Goal: Task Accomplishment & Management: Manage account settings

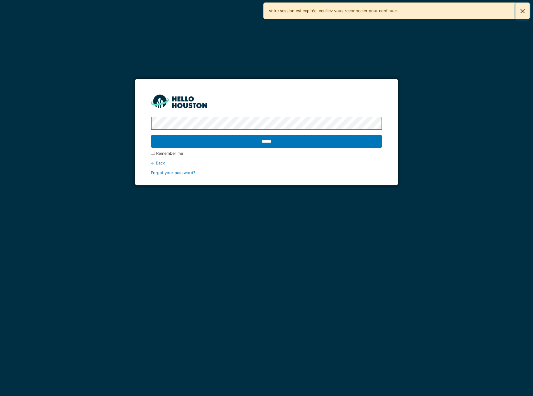
click at [524, 12] on button "Fermer" at bounding box center [523, 11] width 14 height 17
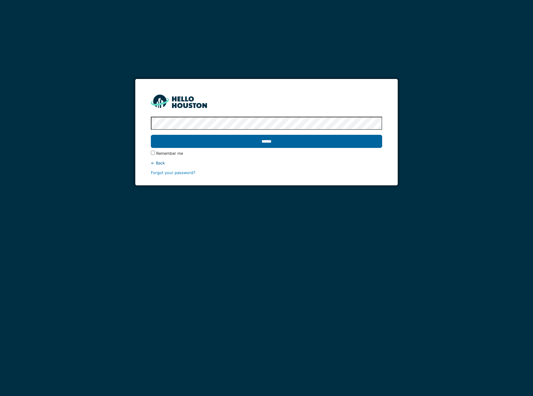
drag, startPoint x: 168, startPoint y: 155, endPoint x: 186, endPoint y: 144, distance: 20.8
click at [168, 154] on label "Remember me" at bounding box center [169, 153] width 27 height 6
click at [205, 138] on input "******" at bounding box center [266, 141] width 231 height 13
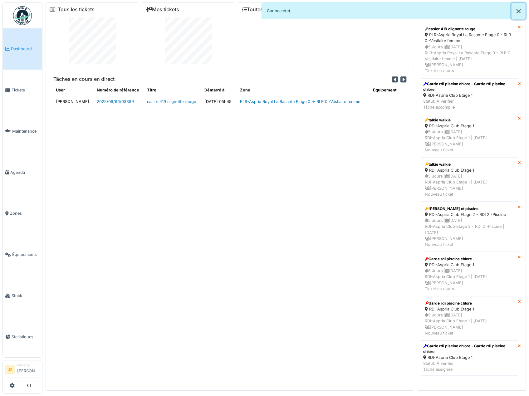
click at [518, 11] on button "Close" at bounding box center [518, 11] width 14 height 17
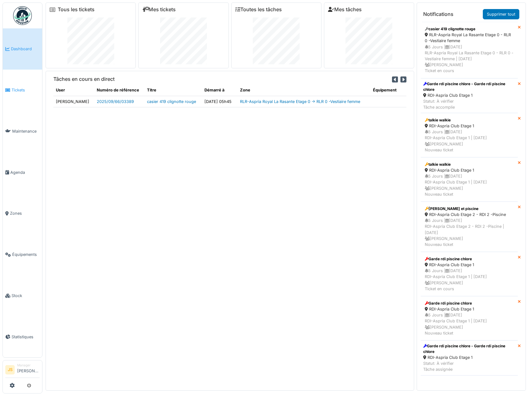
click at [9, 89] on icon at bounding box center [7, 90] width 5 height 4
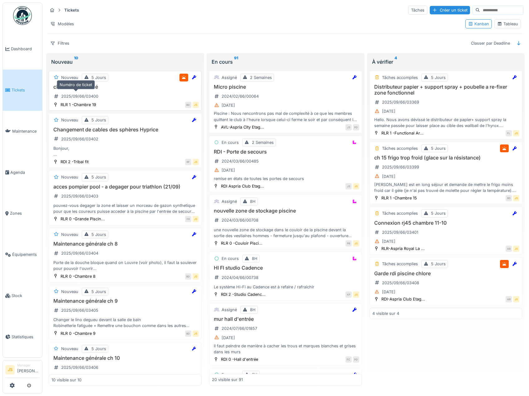
click at [87, 94] on div "2025/09/66/03400" at bounding box center [79, 96] width 37 height 6
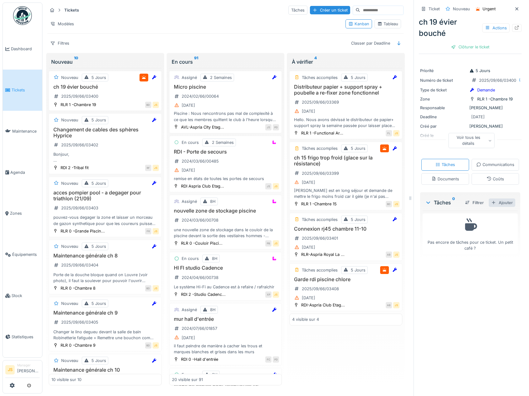
click at [494, 207] on div "Ajouter" at bounding box center [501, 202] width 27 height 8
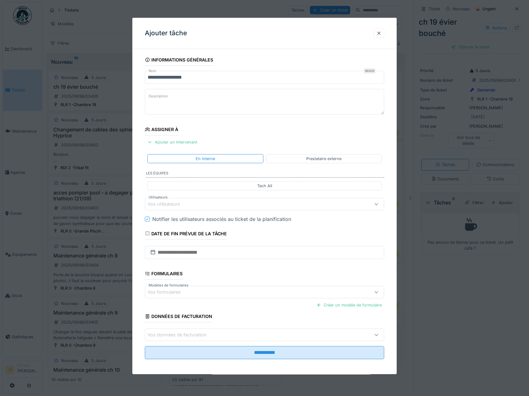
click at [166, 205] on div "Vos utilisateurs" at bounding box center [167, 204] width 41 height 7
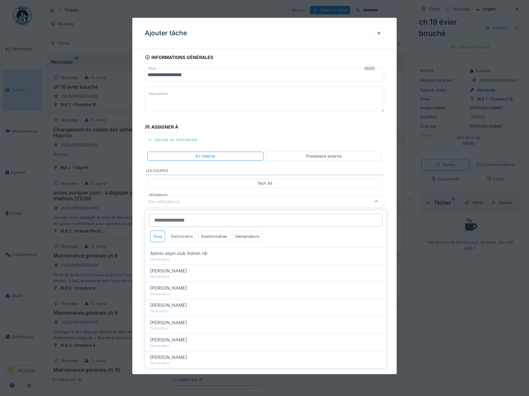
click at [187, 234] on div "Techniciens" at bounding box center [181, 236] width 28 height 12
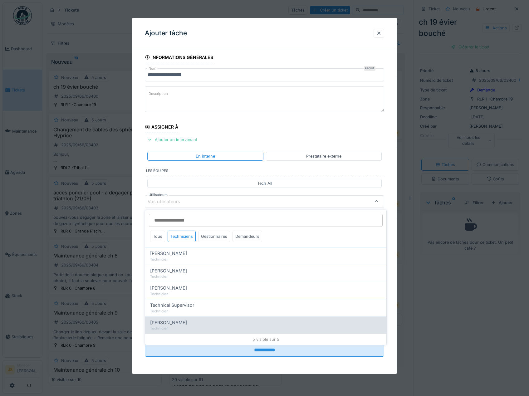
click at [187, 326] on span "[PERSON_NAME]" at bounding box center [168, 322] width 37 height 7
type input "****"
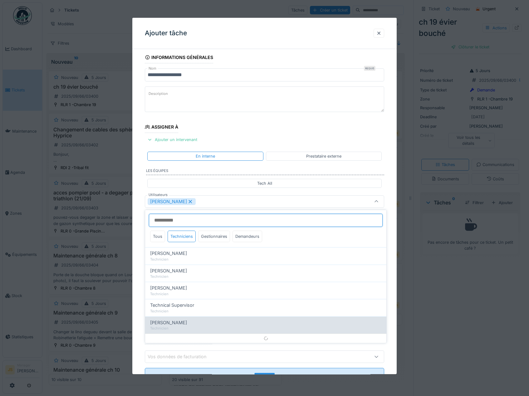
scroll to position [8, 0]
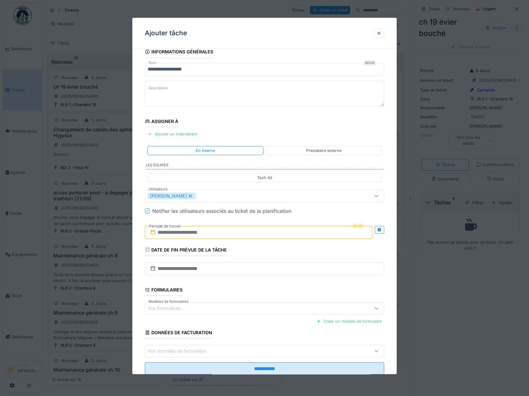
click at [139, 285] on div "**********" at bounding box center [264, 219] width 264 height 347
click at [193, 230] on input "text" at bounding box center [259, 232] width 228 height 13
click at [239, 283] on div "9" at bounding box center [239, 283] width 8 height 9
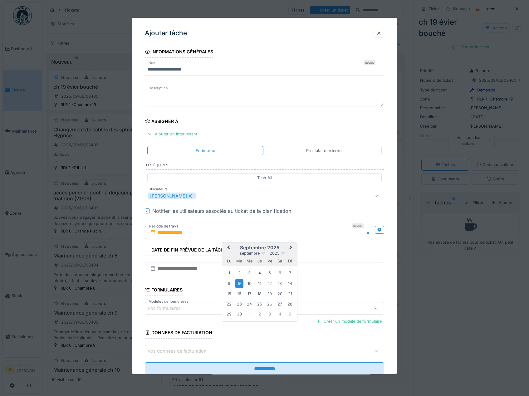
click at [239, 283] on div "9" at bounding box center [239, 283] width 8 height 9
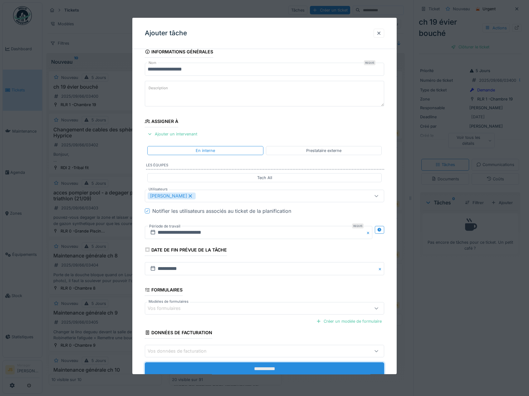
click at [229, 371] on input "**********" at bounding box center [264, 368] width 239 height 13
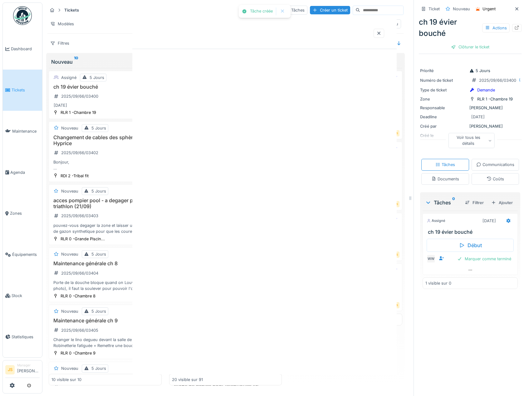
scroll to position [0, 0]
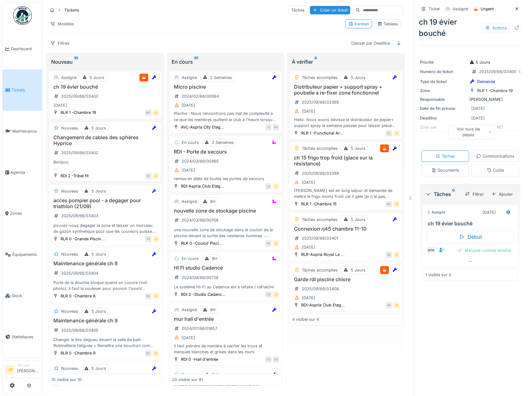
click at [93, 143] on h3 "Changement de cables des sphères Hyprice" at bounding box center [104, 140] width 107 height 12
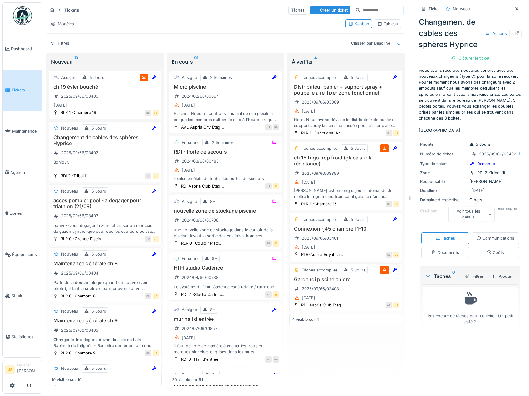
scroll to position [17, 0]
click at [493, 280] on div "Ajouter" at bounding box center [501, 276] width 27 height 8
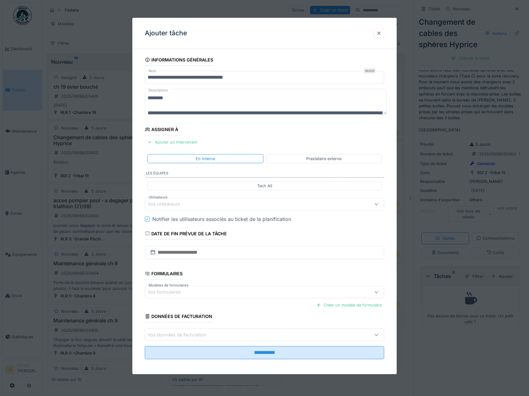
click at [168, 205] on div "Vos utilisateurs" at bounding box center [167, 204] width 41 height 7
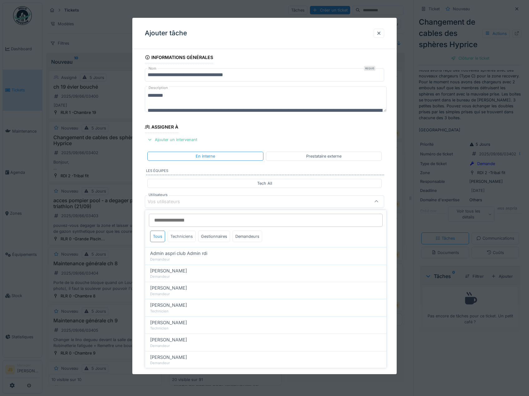
click at [188, 236] on div "Techniciens" at bounding box center [181, 236] width 28 height 12
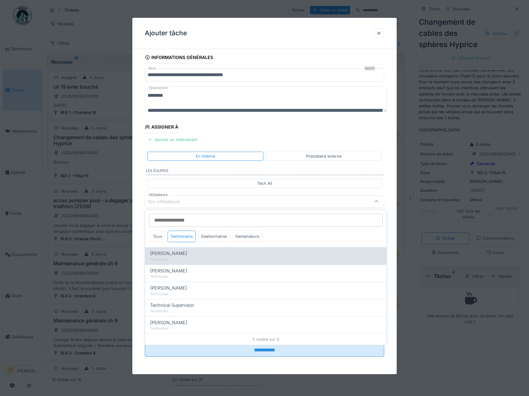
click at [187, 253] on span "[PERSON_NAME]" at bounding box center [168, 253] width 37 height 7
type input "*****"
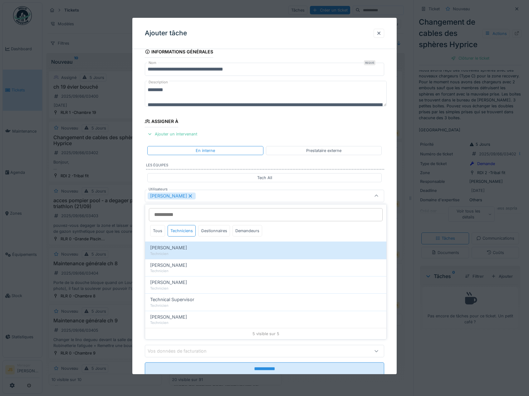
click at [138, 244] on div "**********" at bounding box center [264, 219] width 264 height 347
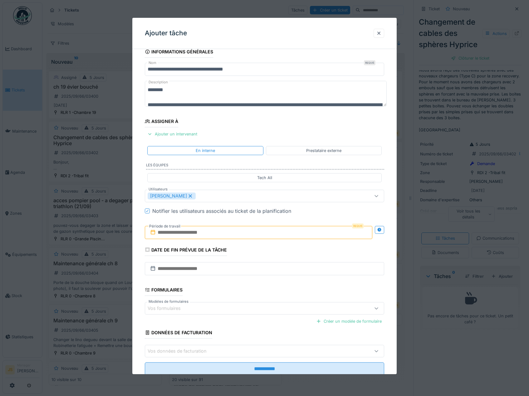
click at [175, 233] on input "text" at bounding box center [259, 232] width 228 height 13
click at [251, 284] on div "10" at bounding box center [249, 283] width 8 height 8
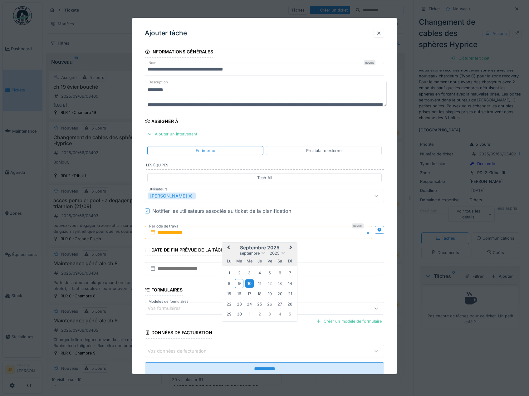
click at [251, 284] on div "10" at bounding box center [249, 283] width 8 height 8
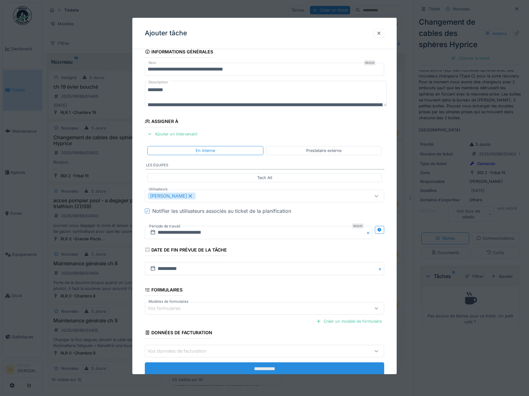
click at [257, 370] on input "**********" at bounding box center [264, 368] width 239 height 13
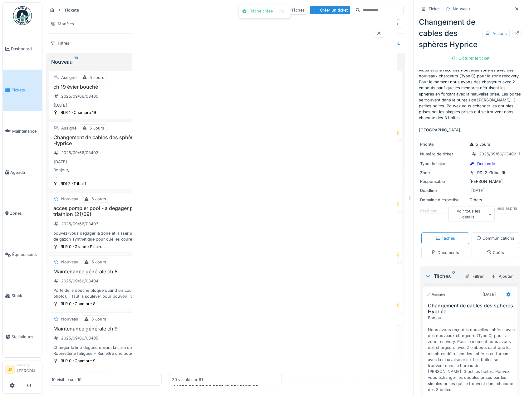
scroll to position [0, 0]
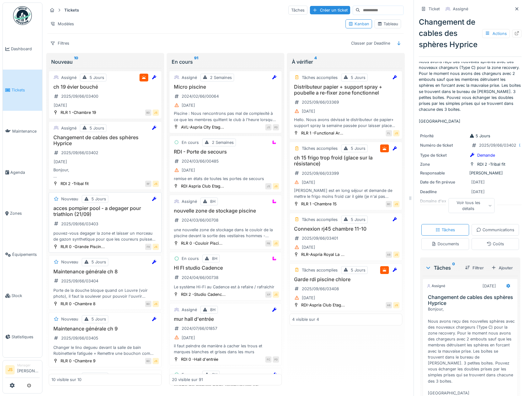
click at [114, 209] on h3 "acces pompier pool - a degager pour triathlon (21/09)" at bounding box center [104, 211] width 107 height 12
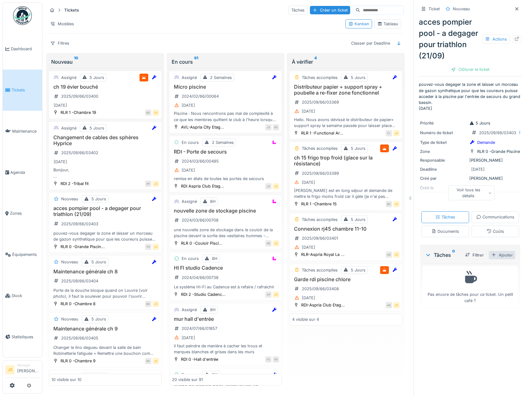
click at [494, 259] on div "Ajouter" at bounding box center [501, 255] width 27 height 8
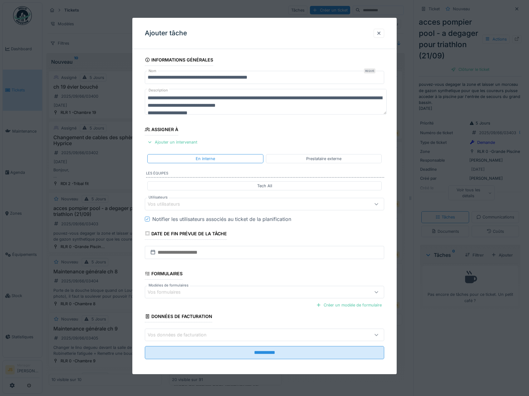
click at [166, 203] on div "Vos utilisateurs" at bounding box center [167, 204] width 41 height 7
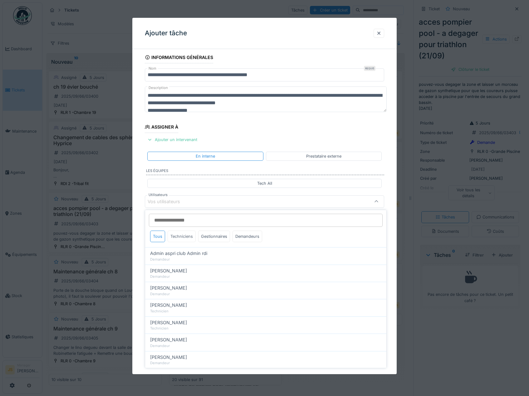
click at [182, 237] on div "Techniciens" at bounding box center [181, 236] width 28 height 12
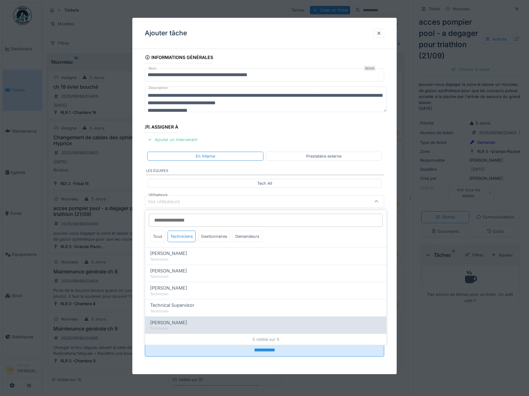
click at [183, 321] on span "[PERSON_NAME]" at bounding box center [168, 322] width 37 height 7
type input "****"
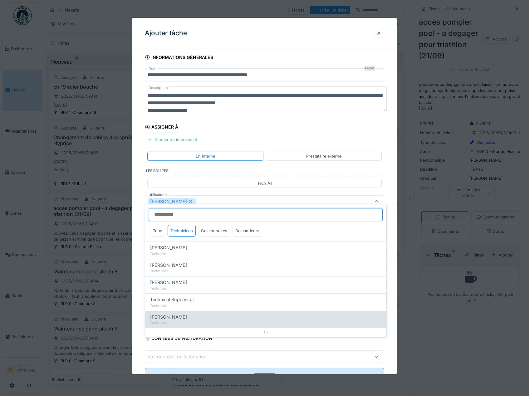
scroll to position [8, 0]
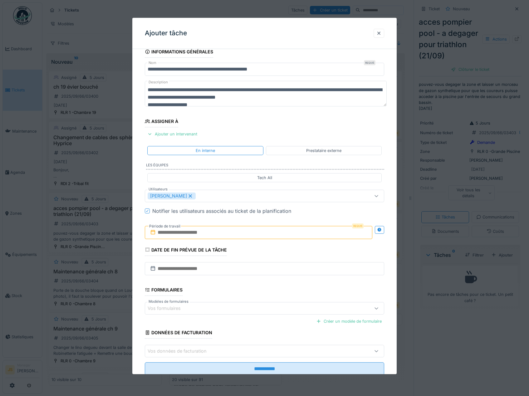
click at [134, 284] on div "**********" at bounding box center [264, 219] width 264 height 347
click at [170, 233] on input "text" at bounding box center [259, 232] width 228 height 13
click at [242, 284] on div "9" at bounding box center [239, 283] width 8 height 9
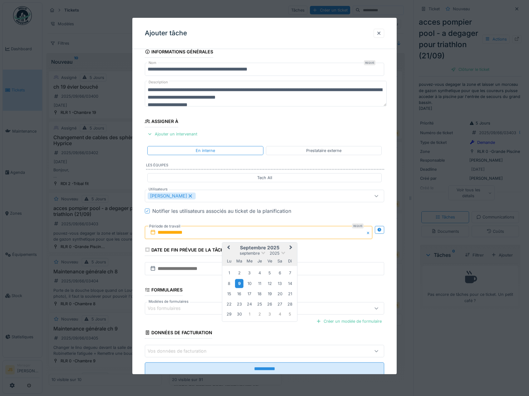
click at [242, 283] on div "9" at bounding box center [239, 283] width 8 height 9
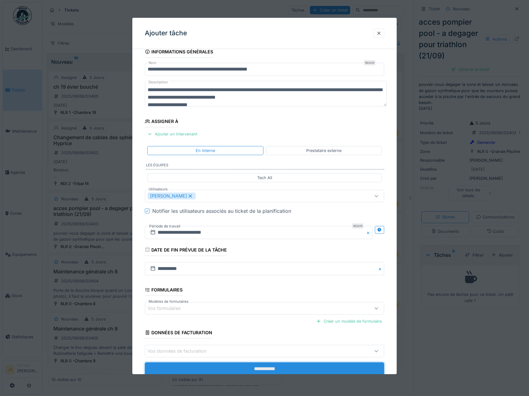
click at [247, 364] on input "**********" at bounding box center [264, 368] width 239 height 13
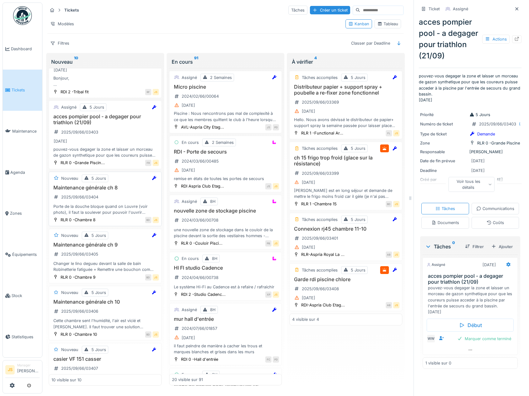
scroll to position [94, 0]
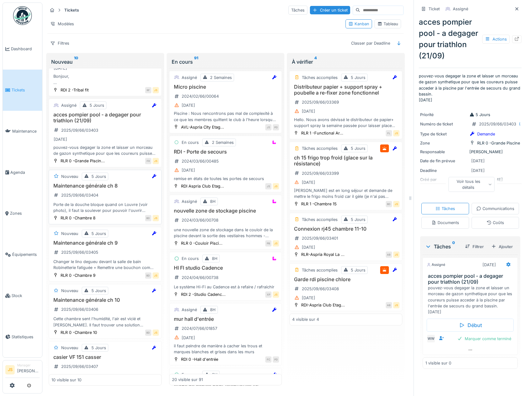
click at [94, 187] on h3 "Maintenance générale ch 8" at bounding box center [104, 186] width 107 height 6
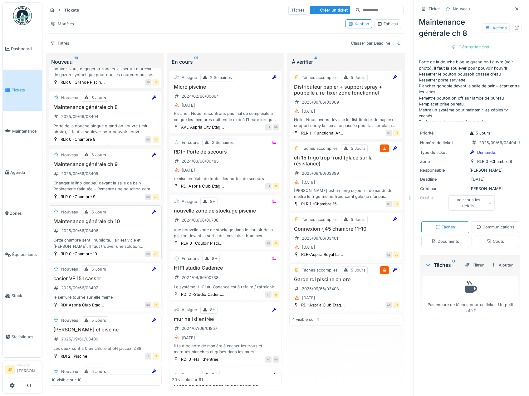
scroll to position [156, 0]
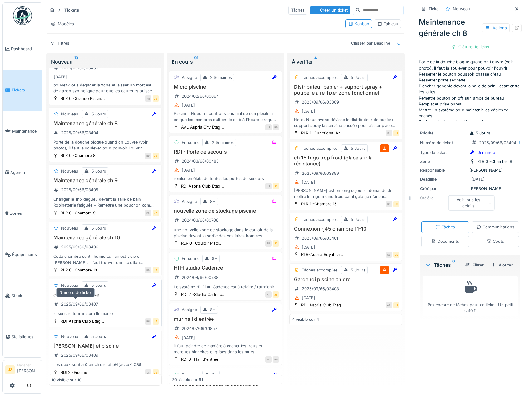
click at [91, 306] on div "2025/09/66/03407" at bounding box center [79, 304] width 37 height 6
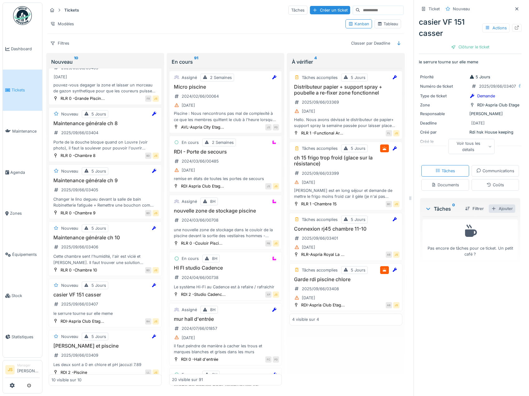
click at [490, 213] on div "Ajouter" at bounding box center [501, 208] width 27 height 8
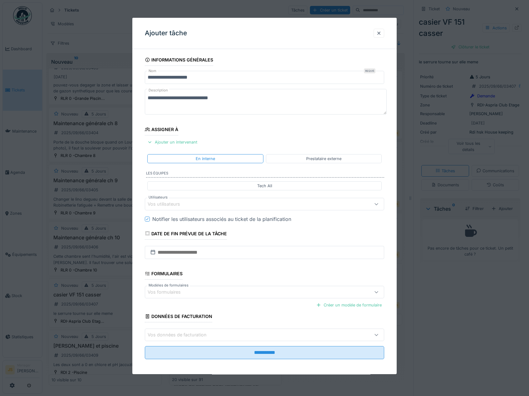
click at [164, 204] on div "Vos utilisateurs" at bounding box center [167, 204] width 41 height 7
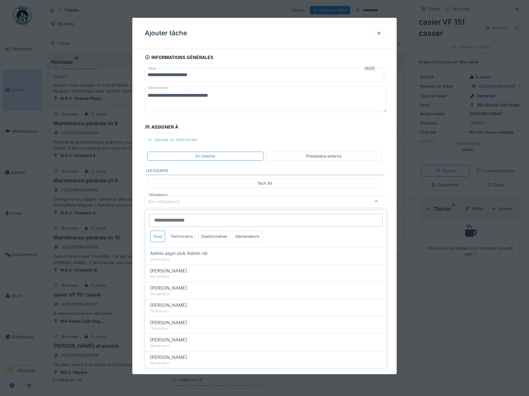
click at [182, 237] on div "Techniciens" at bounding box center [181, 236] width 28 height 12
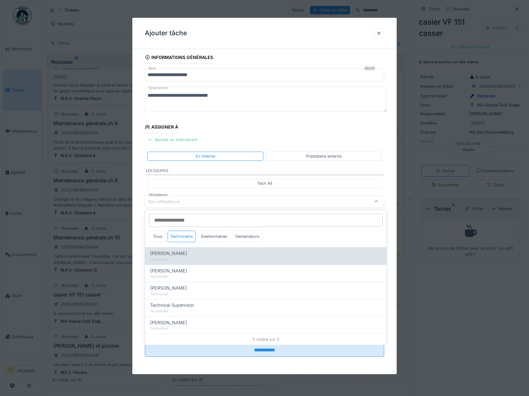
click at [180, 250] on span "[PERSON_NAME]" at bounding box center [168, 253] width 37 height 7
type input "*****"
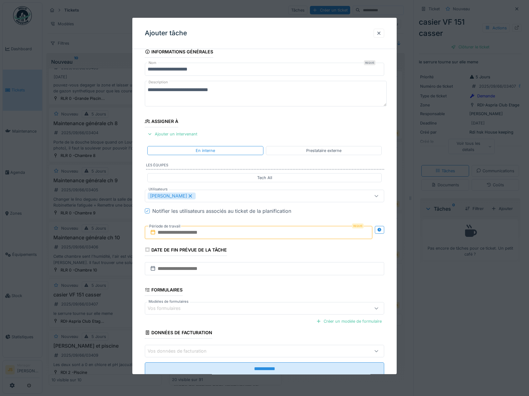
click at [137, 256] on div "**********" at bounding box center [264, 219] width 264 height 347
click at [177, 232] on input "text" at bounding box center [259, 232] width 228 height 13
click at [236, 283] on div "9" at bounding box center [239, 283] width 8 height 9
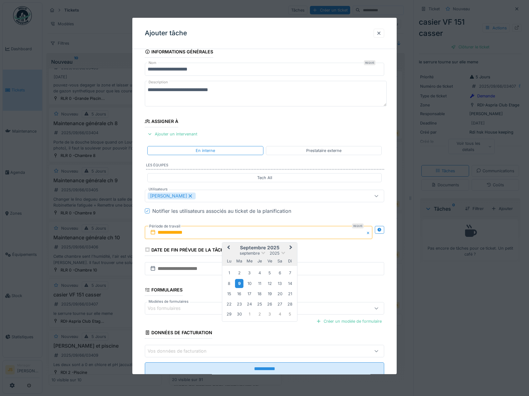
click at [238, 283] on div "9" at bounding box center [239, 283] width 8 height 9
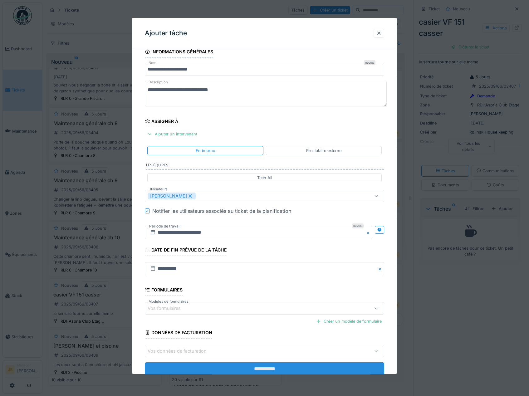
click at [247, 365] on input "**********" at bounding box center [264, 368] width 239 height 13
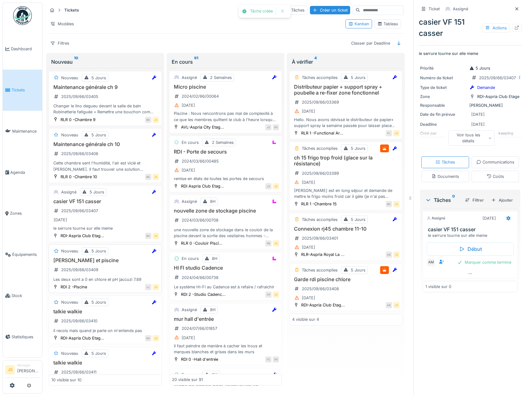
scroll to position [249, 0]
click at [92, 265] on div "2025/09/66/03409" at bounding box center [75, 269] width 49 height 8
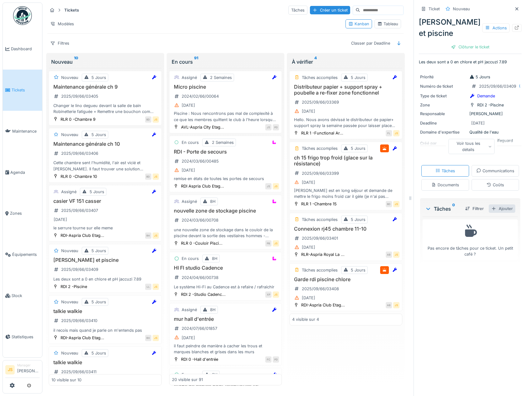
click at [497, 213] on div "Ajouter" at bounding box center [501, 208] width 27 height 8
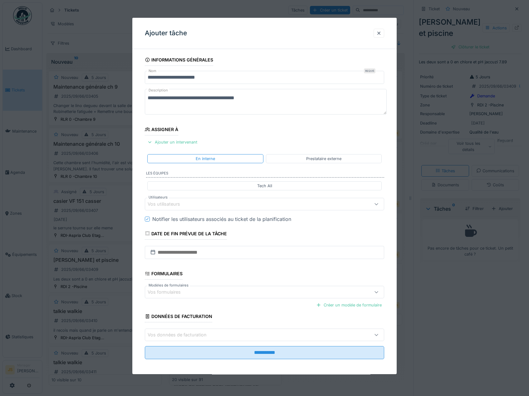
click at [183, 202] on div "Vos utilisateurs" at bounding box center [167, 204] width 41 height 7
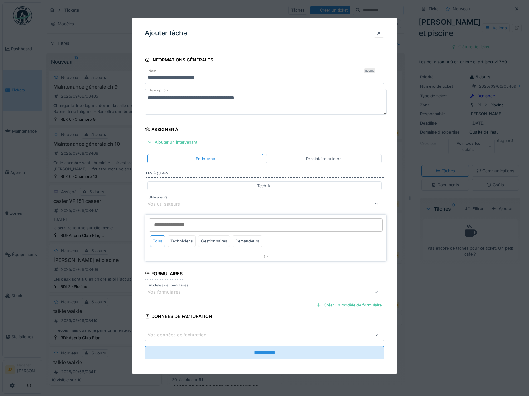
scroll to position [2, 0]
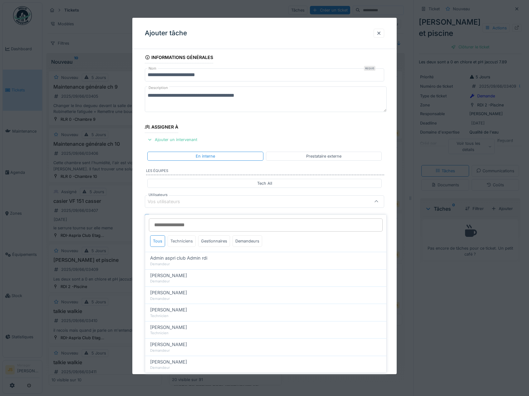
click at [180, 239] on div "Techniciens" at bounding box center [181, 241] width 28 height 12
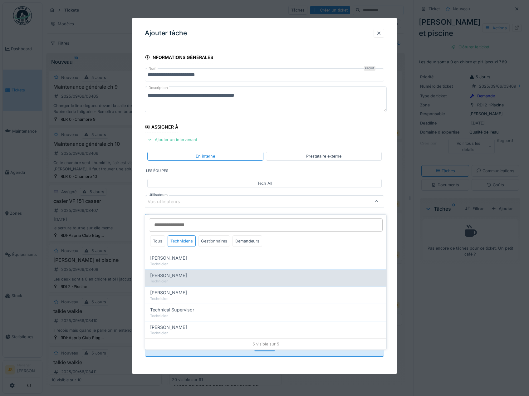
click at [172, 278] on div "Technicien" at bounding box center [265, 280] width 231 height 5
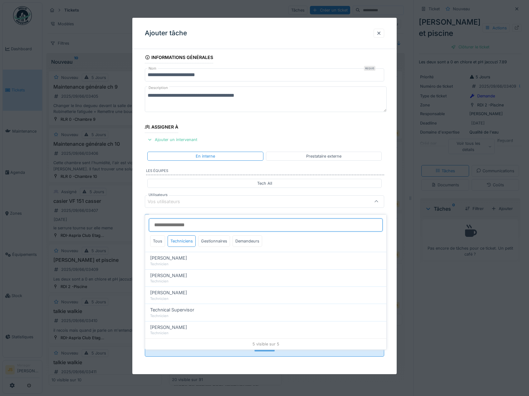
type input "*****"
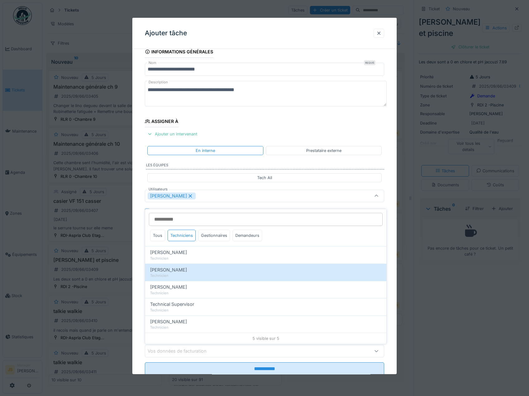
click at [137, 256] on div "**********" at bounding box center [264, 219] width 264 height 347
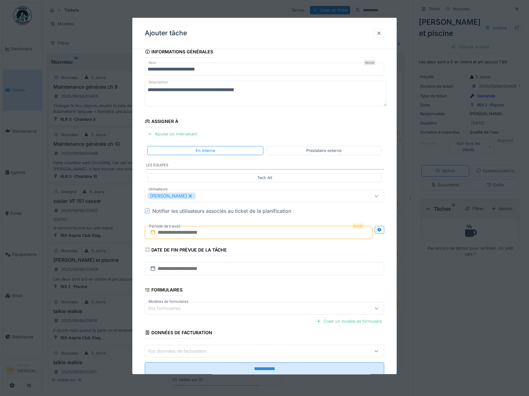
click at [170, 233] on input "text" at bounding box center [259, 232] width 228 height 13
click at [241, 282] on div "9" at bounding box center [239, 283] width 8 height 9
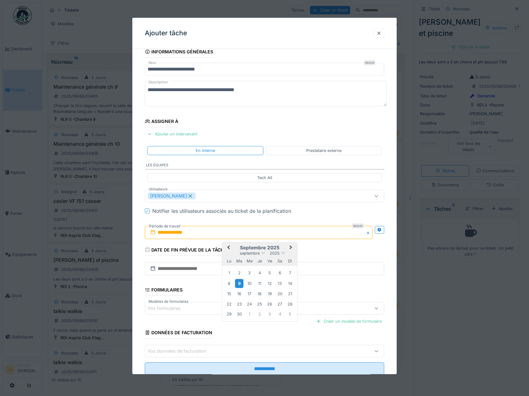
click at [241, 282] on div "9" at bounding box center [239, 283] width 8 height 9
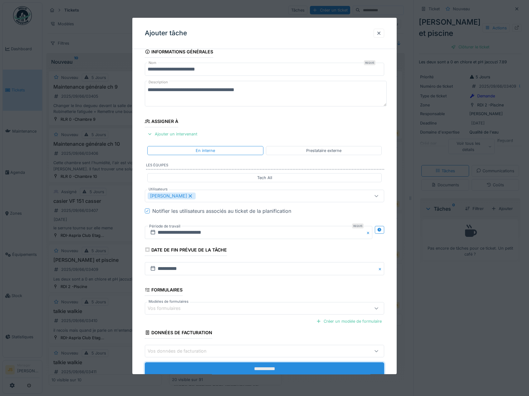
click at [276, 365] on input "**********" at bounding box center [264, 368] width 239 height 13
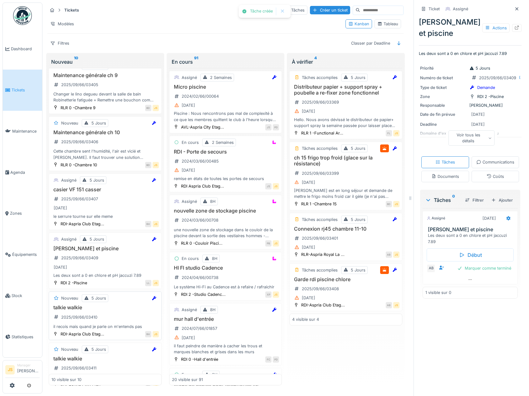
scroll to position [281, 0]
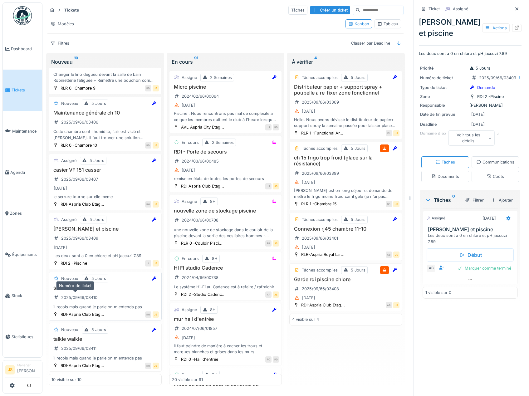
click at [79, 297] on div "2025/09/66/03410" at bounding box center [75, 297] width 48 height 10
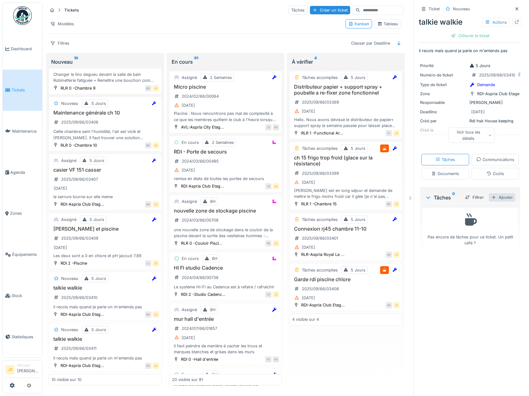
click at [500, 201] on div "Ajouter" at bounding box center [501, 197] width 27 height 8
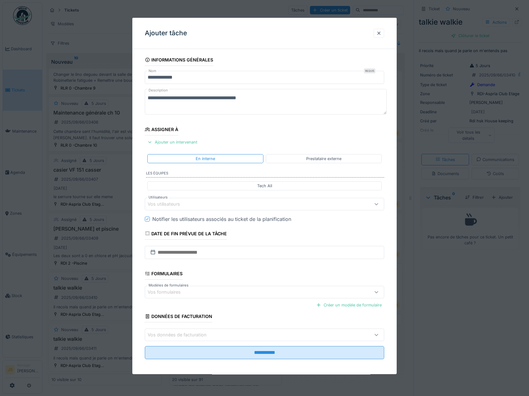
click at [170, 203] on div "Vos utilisateurs" at bounding box center [167, 204] width 41 height 7
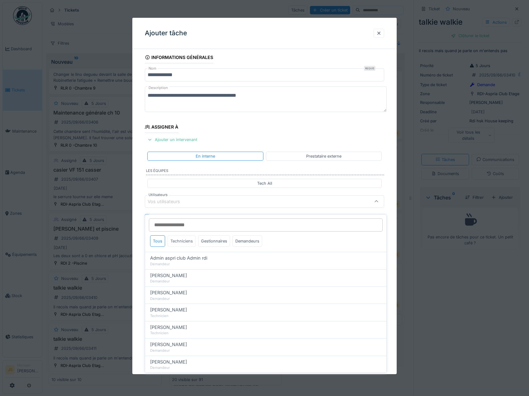
click at [188, 239] on div "Techniciens" at bounding box center [181, 241] width 28 height 12
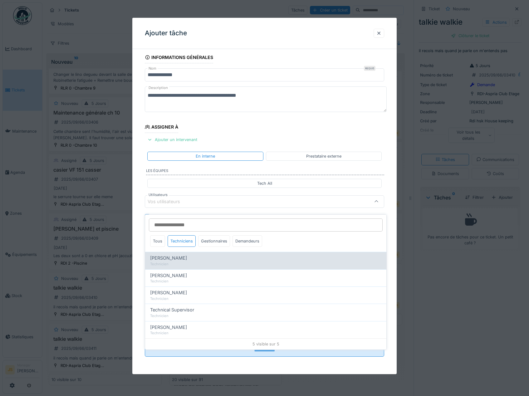
click at [183, 255] on span "[PERSON_NAME]" at bounding box center [168, 257] width 37 height 7
type input "*****"
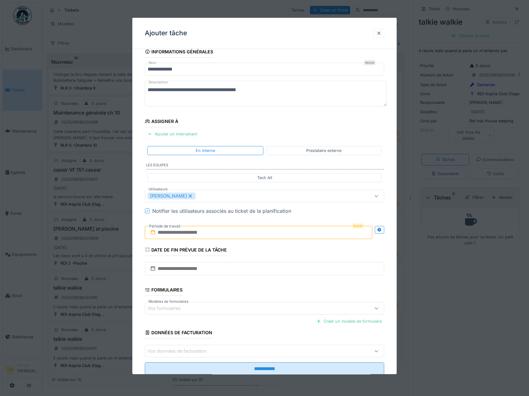
click at [140, 251] on div "**********" at bounding box center [264, 219] width 264 height 347
click at [184, 234] on input "text" at bounding box center [259, 232] width 228 height 13
click at [240, 283] on div "9" at bounding box center [239, 283] width 8 height 9
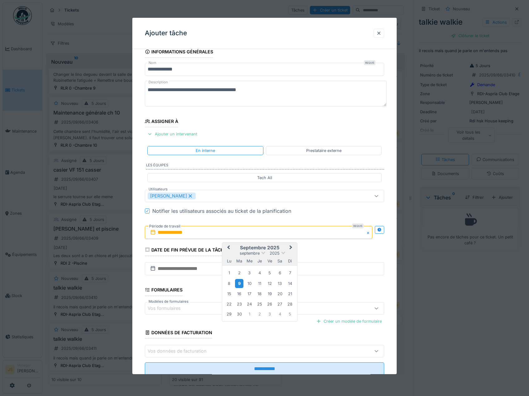
click at [240, 283] on div "9" at bounding box center [239, 283] width 8 height 9
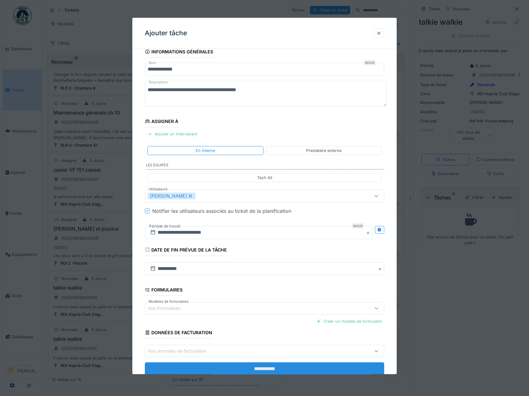
click at [251, 366] on input "**********" at bounding box center [264, 368] width 239 height 13
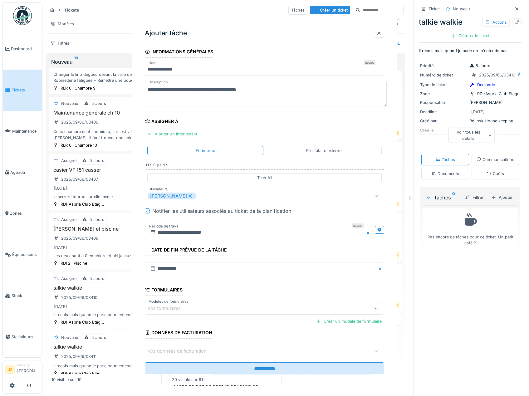
scroll to position [0, 0]
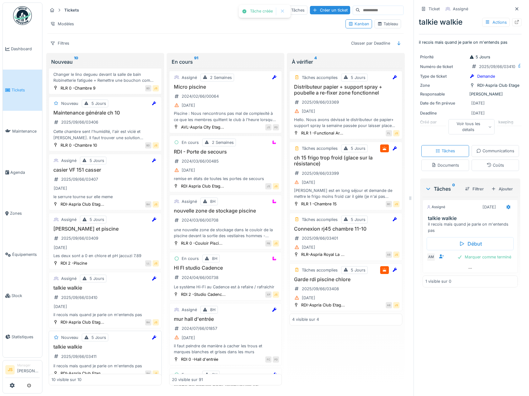
click at [83, 363] on div "il recois mais quand je parle on m'entends pas" at bounding box center [104, 366] width 107 height 6
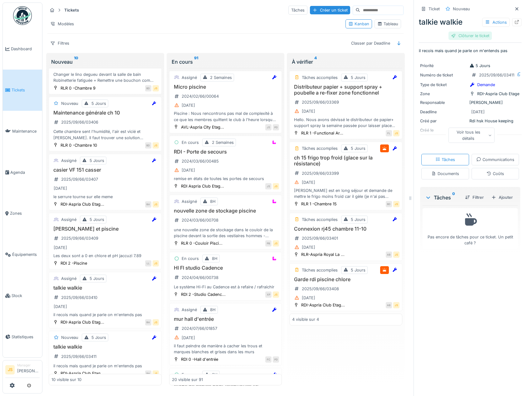
click at [469, 31] on div "Clôturer le ticket" at bounding box center [469, 35] width 43 height 8
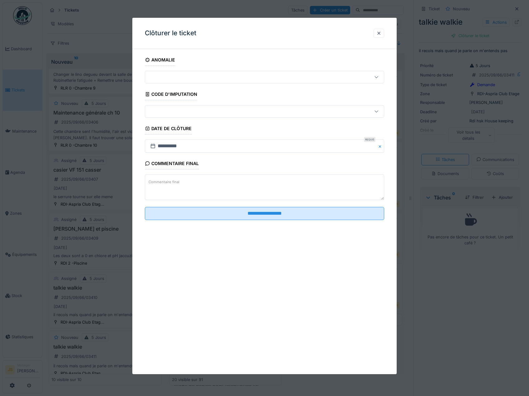
click at [225, 185] on textarea "Commentaire final" at bounding box center [264, 188] width 239 height 26
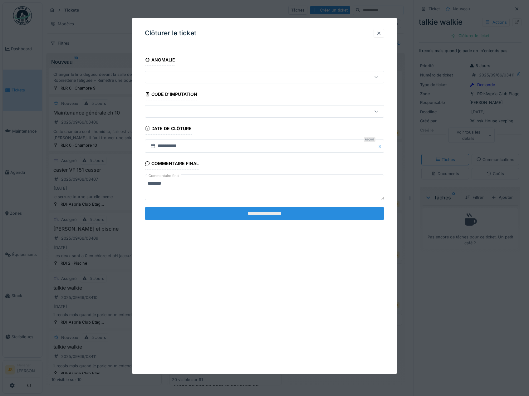
type textarea "*******"
click at [232, 214] on input "**********" at bounding box center [264, 213] width 239 height 13
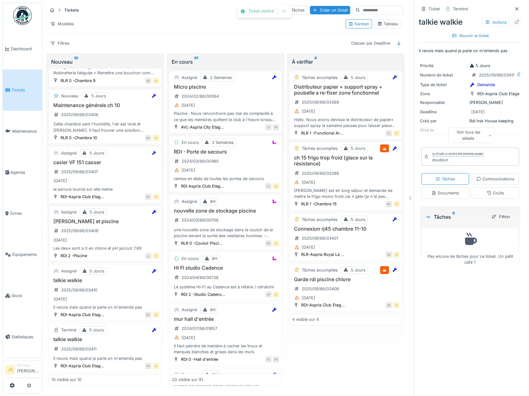
scroll to position [288, 0]
click at [329, 84] on h3 "Distributeur papier + support spray + poubelle a re-fixer zone fonctionnel" at bounding box center [345, 90] width 107 height 12
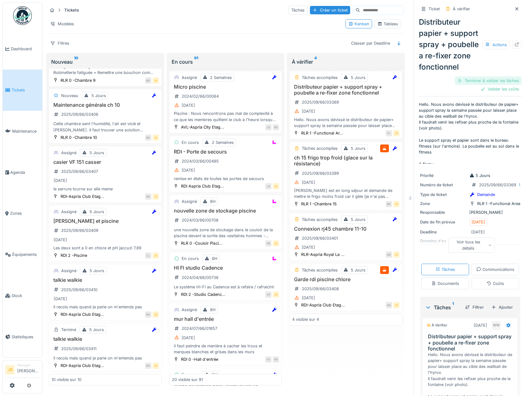
click at [486, 84] on div "Terminer & valider les tâches" at bounding box center [487, 80] width 67 height 8
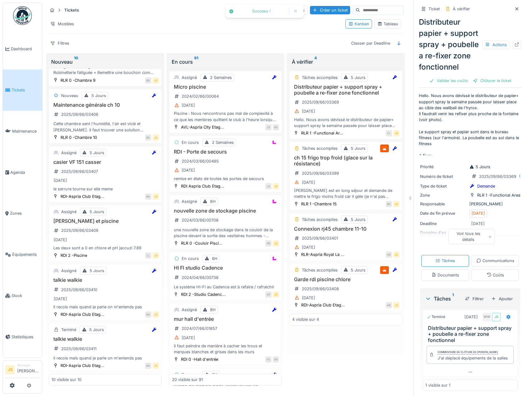
click at [487, 85] on div "Clôturer le ticket" at bounding box center [491, 80] width 43 height 8
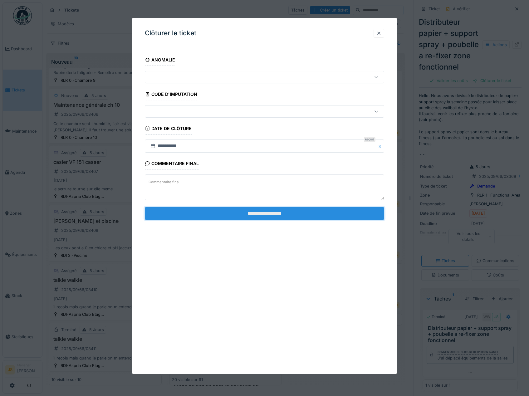
click at [280, 215] on input "**********" at bounding box center [264, 213] width 239 height 13
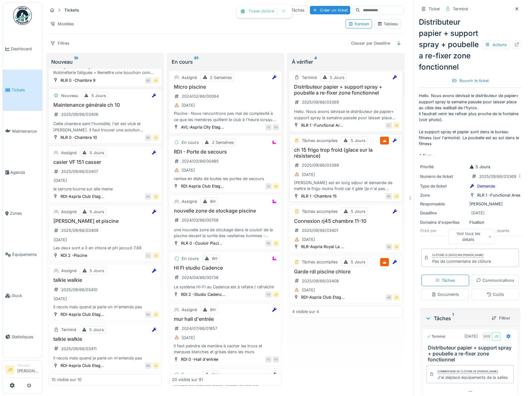
click at [315, 180] on div "Madame est en long séjour et demande de mettre le frigo moins froid car il gèle…" at bounding box center [345, 186] width 107 height 12
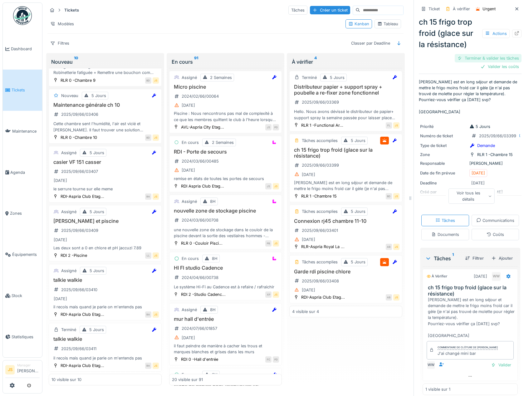
click at [486, 54] on div "Terminer & valider les tâches" at bounding box center [487, 58] width 67 height 8
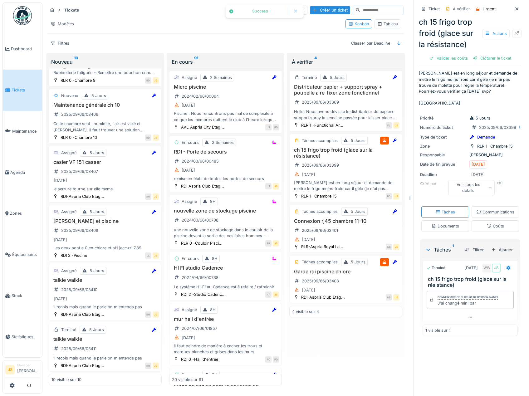
click at [487, 54] on div "Clôturer le ticket" at bounding box center [491, 58] width 43 height 8
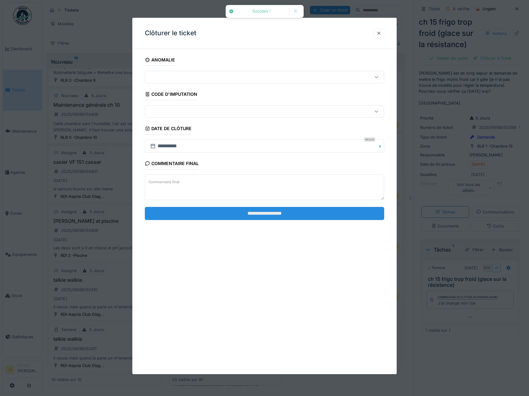
click at [290, 214] on input "**********" at bounding box center [264, 213] width 239 height 13
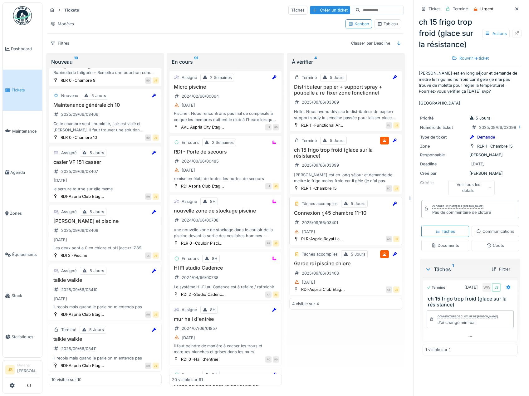
click at [333, 210] on h3 "Connexion rj45 chambre 11-10" at bounding box center [345, 213] width 107 height 6
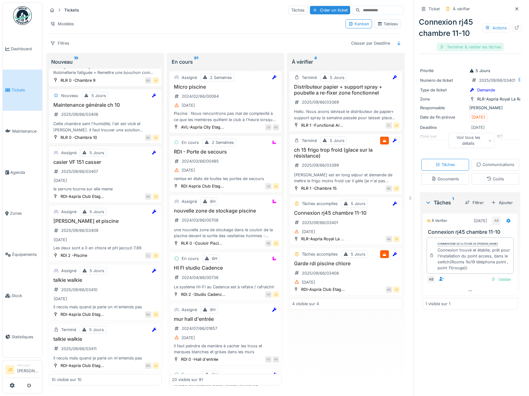
click at [479, 43] on div "Terminer & valider les tâches" at bounding box center [470, 47] width 67 height 8
click at [479, 43] on div "Clôturer le ticket" at bounding box center [469, 47] width 43 height 8
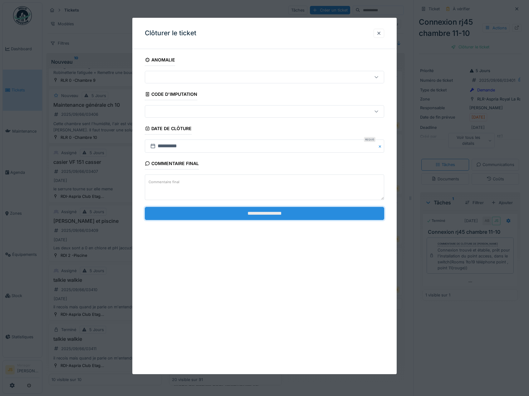
click at [305, 213] on input "**********" at bounding box center [264, 213] width 239 height 13
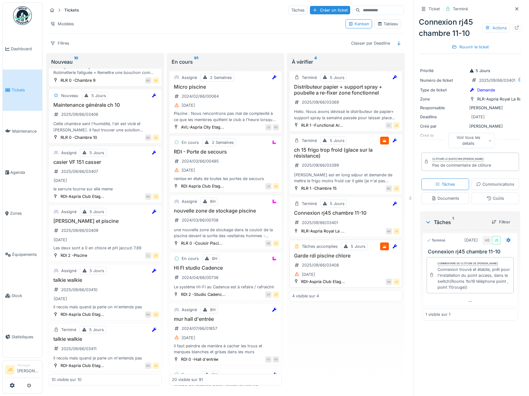
click at [318, 253] on h3 "Garde rdi piscine chlore" at bounding box center [345, 256] width 107 height 6
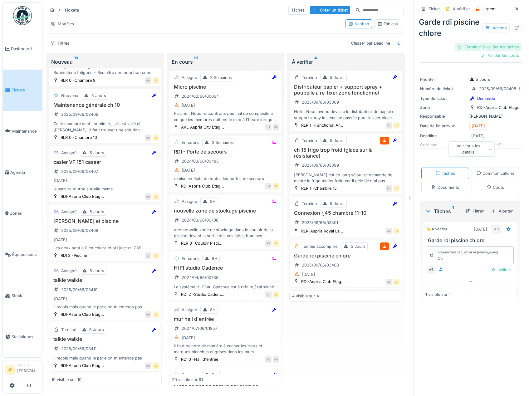
click at [478, 43] on div "Terminer & valider les tâches" at bounding box center [487, 47] width 67 height 8
click at [489, 51] on div "Valider les coûts" at bounding box center [499, 55] width 44 height 8
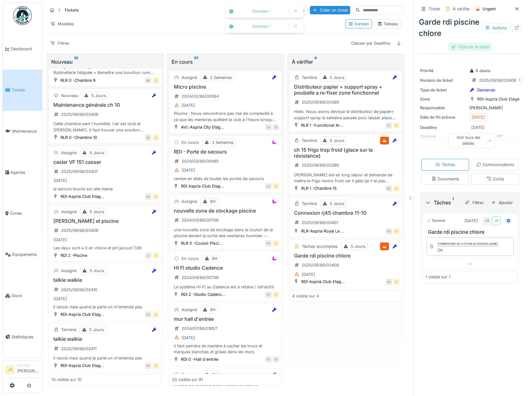
click at [471, 43] on div "Clôturer le ticket" at bounding box center [469, 47] width 43 height 8
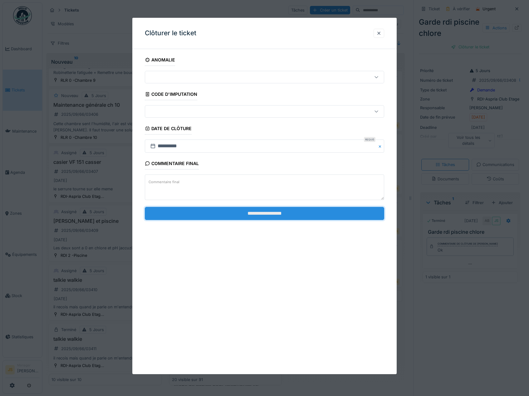
click at [274, 217] on input "**********" at bounding box center [264, 213] width 239 height 13
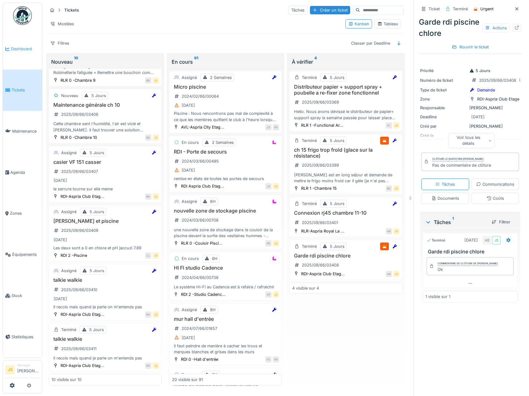
click at [28, 48] on span "Dashboard" at bounding box center [25, 49] width 29 height 6
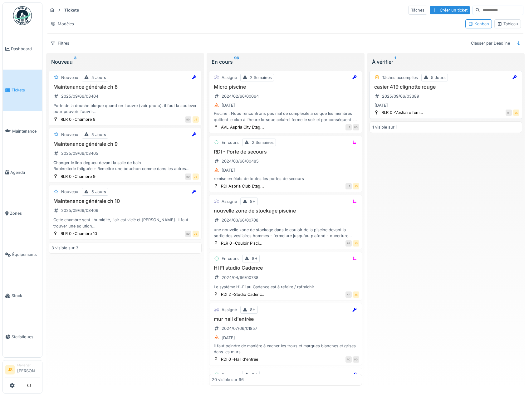
click at [386, 87] on h3 "casier 419 clignotte rouge" at bounding box center [445, 87] width 147 height 6
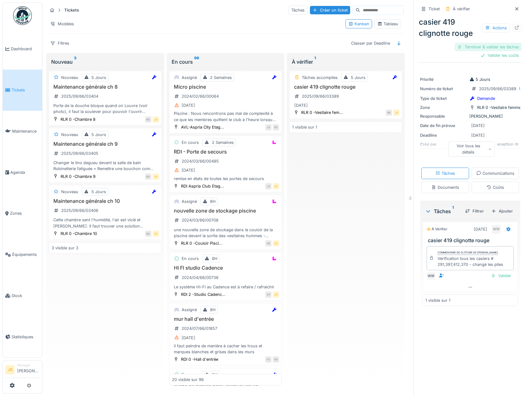
click at [486, 46] on div "Terminer & valider les tâches" at bounding box center [487, 47] width 67 height 8
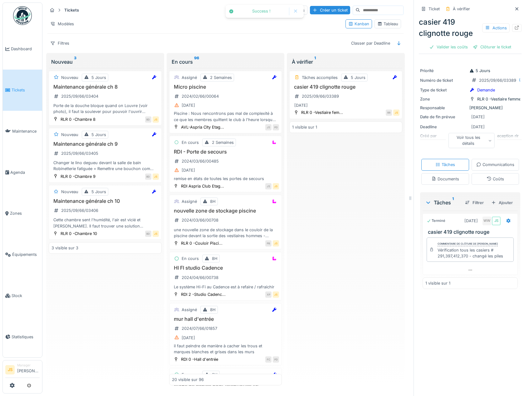
click at [486, 46] on div "Clôturer le ticket" at bounding box center [491, 47] width 43 height 8
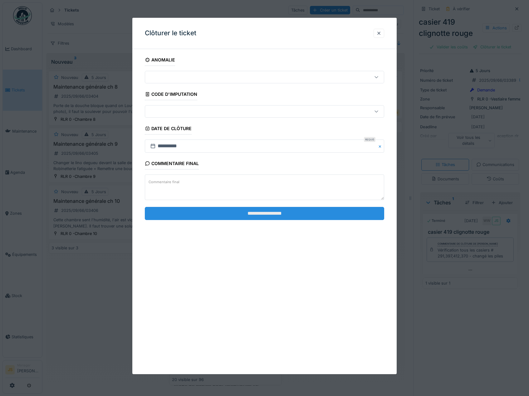
click at [250, 211] on input "**********" at bounding box center [264, 213] width 239 height 13
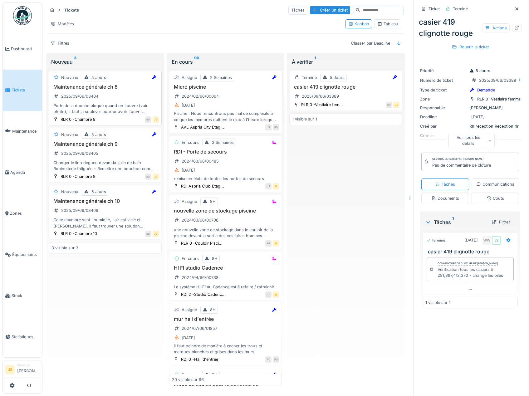
drag, startPoint x: 94, startPoint y: 86, endPoint x: 76, endPoint y: 89, distance: 19.0
click at [76, 89] on h3 "Maintenance générale ch 8" at bounding box center [104, 87] width 107 height 6
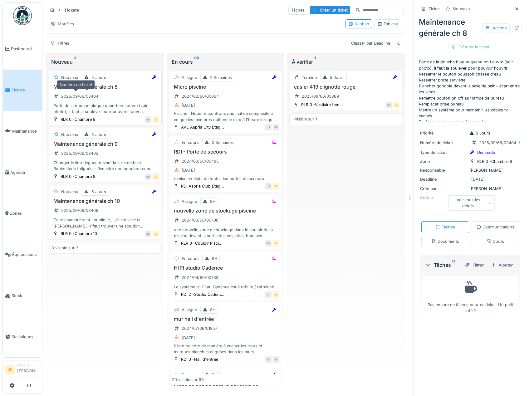
drag, startPoint x: 77, startPoint y: 89, endPoint x: 61, endPoint y: 97, distance: 17.9
click at [61, 97] on div "2025/09/66/03404" at bounding box center [79, 96] width 37 height 6
click at [75, 87] on h3 "Maintenance générale ch 8" at bounding box center [104, 87] width 107 height 6
click at [476, 202] on div "Voir tous les détails" at bounding box center [471, 202] width 46 height 15
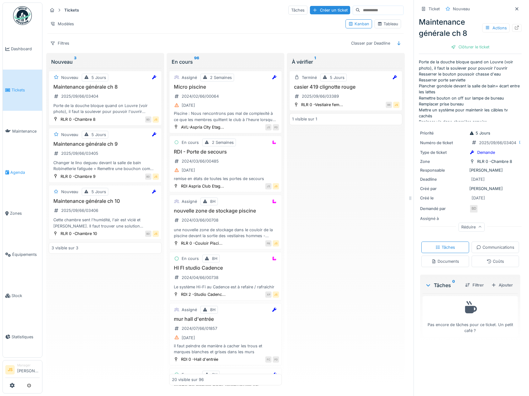
click at [18, 169] on span "Agenda" at bounding box center [24, 172] width 29 height 6
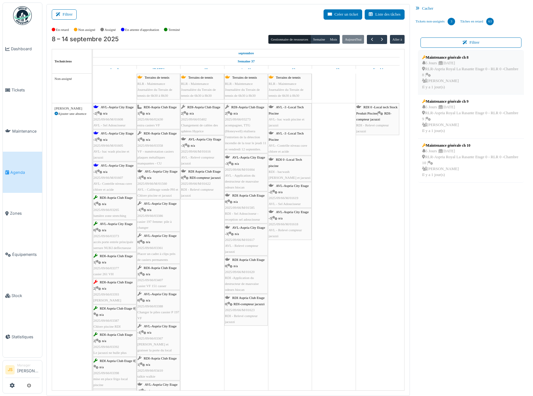
click at [446, 58] on div "Maintenance générale ch 8" at bounding box center [471, 58] width 98 height 6
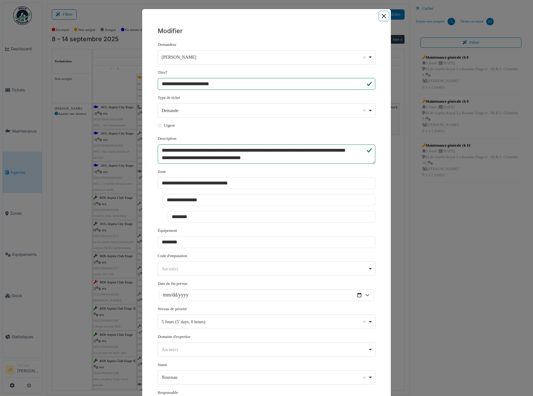
click at [381, 14] on button "Close" at bounding box center [383, 16] width 9 height 9
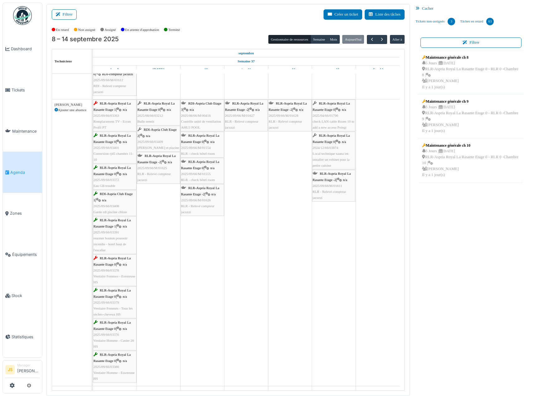
click at [160, 139] on div "RDI-Aspria Club Etage 2 | n/a 2025/09/66/03409 Chlore jacuzzi et piscine" at bounding box center [159, 139] width 42 height 24
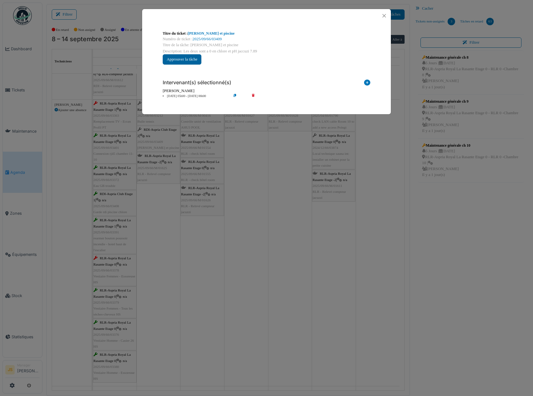
click at [180, 57] on button "Approuver la tâche" at bounding box center [182, 59] width 39 height 10
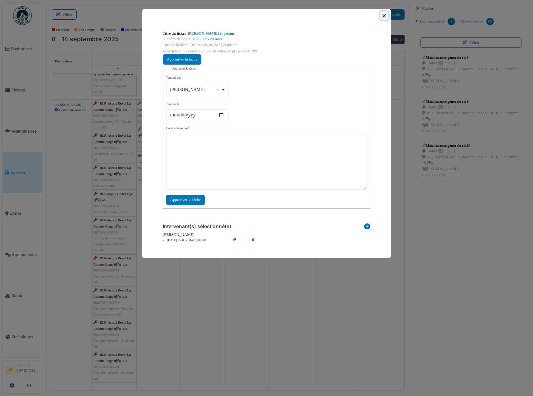
click at [384, 14] on button "Close" at bounding box center [384, 16] width 8 height 8
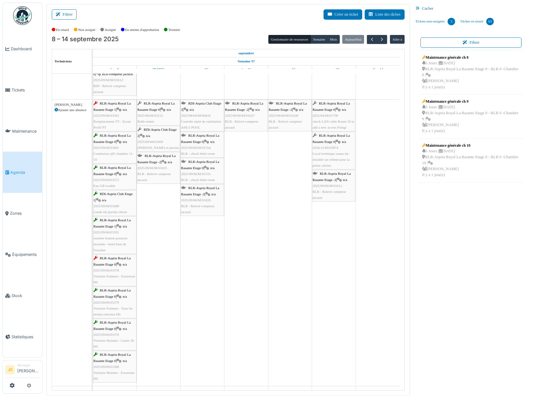
click at [152, 142] on span "2025/09/66/03409" at bounding box center [151, 142] width 26 height 4
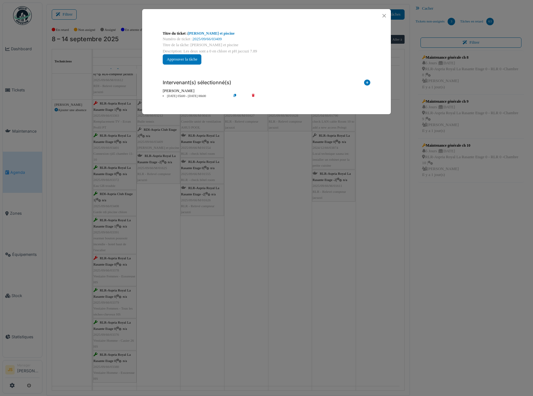
click at [254, 94] on icon at bounding box center [258, 96] width 18 height 5
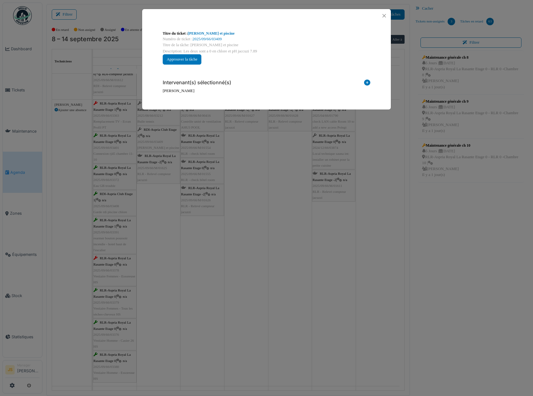
click at [367, 82] on icon at bounding box center [367, 84] width 6 height 8
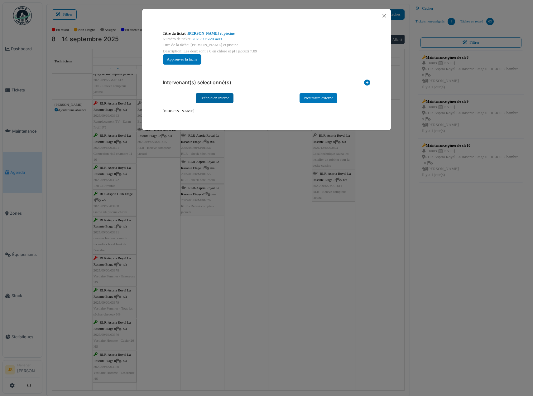
click at [227, 98] on div "Technicien interne" at bounding box center [215, 98] width 38 height 10
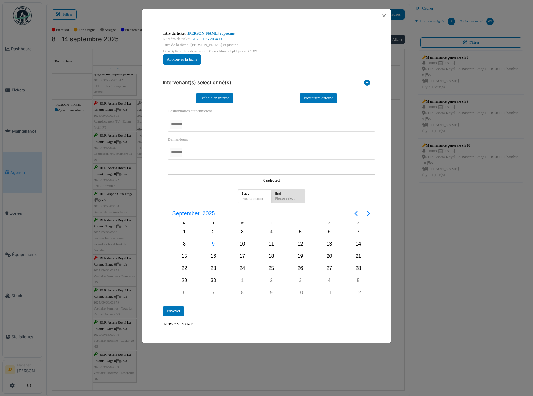
click at [191, 122] on div at bounding box center [272, 124] width 208 height 15
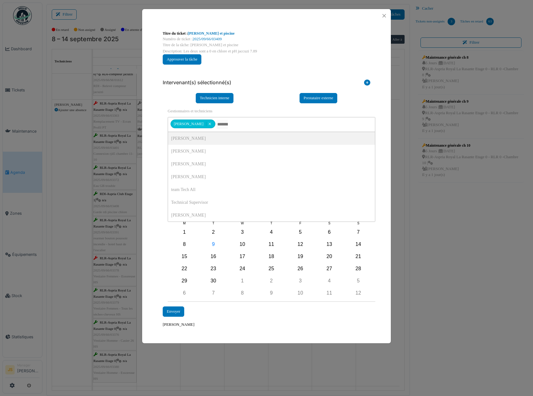
click at [162, 141] on div "**********" at bounding box center [267, 204] width 214 height 203
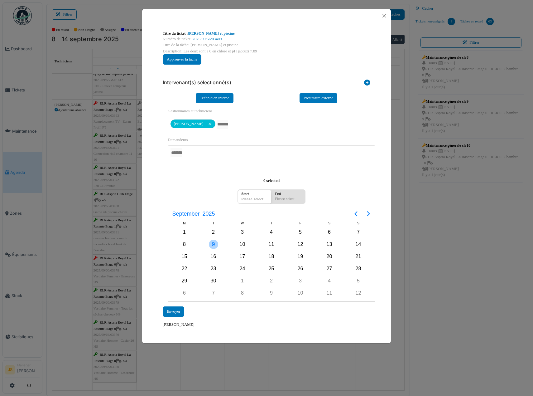
click at [215, 242] on div "9" at bounding box center [213, 243] width 9 height 9
click at [215, 243] on div "9" at bounding box center [213, 243] width 9 height 9
click at [174, 309] on div "Envoyer" at bounding box center [174, 311] width 22 height 10
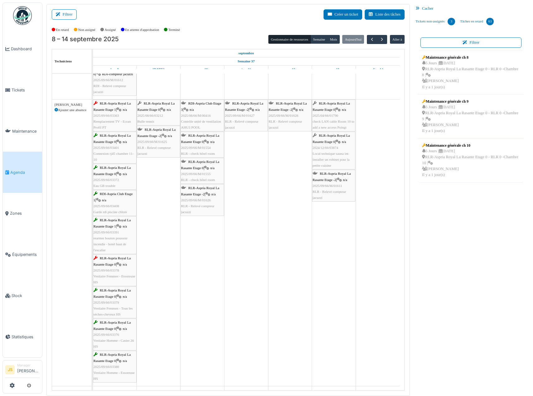
drag, startPoint x: 165, startPoint y: 249, endPoint x: 164, endPoint y: 243, distance: 6.7
click at [154, 147] on span "RLR - Relevé compteur jacuzzi" at bounding box center [154, 151] width 33 height 10
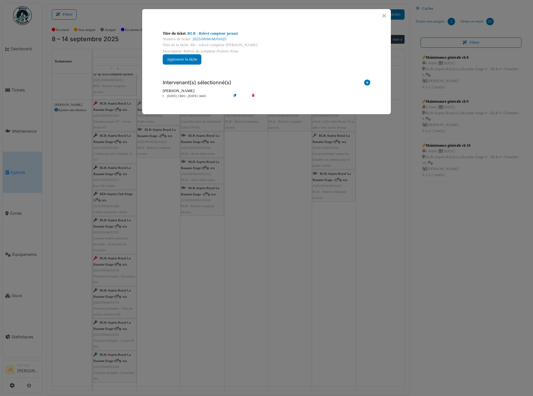
click at [261, 246] on div "**********" at bounding box center [266, 198] width 533 height 396
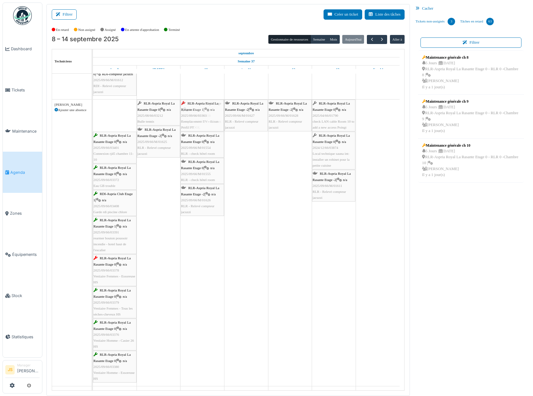
drag, startPoint x: 114, startPoint y: 117, endPoint x: 191, endPoint y: 135, distance: 80.0
click at [93, 118] on div "RLR-Aspria Royal La Rasante Etage 1 | n/a 2025/09/66/03363 Remplacement TV - Ec…" at bounding box center [93, 242] width 0 height 286
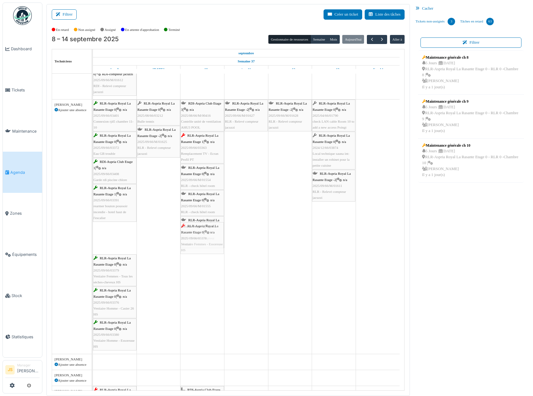
drag, startPoint x: 114, startPoint y: 233, endPoint x: 194, endPoint y: 235, distance: 80.2
click at [93, 235] on div "RLR-Aspria Royal La Rasante Etage 0 | n/a 2025/09/66/03401 Connexion rj45 chamb…" at bounding box center [93, 226] width 0 height 254
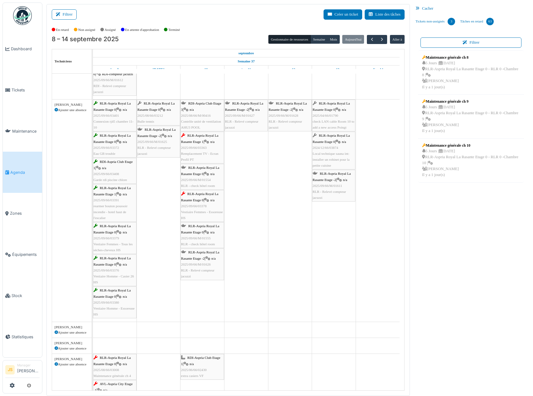
click at [159, 146] on span "RLR - Relevé compteur jacuzzi" at bounding box center [154, 151] width 33 height 10
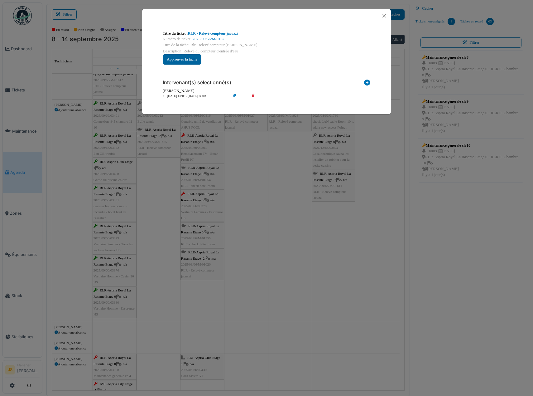
click at [197, 60] on button "Approuver la tâche" at bounding box center [182, 59] width 39 height 10
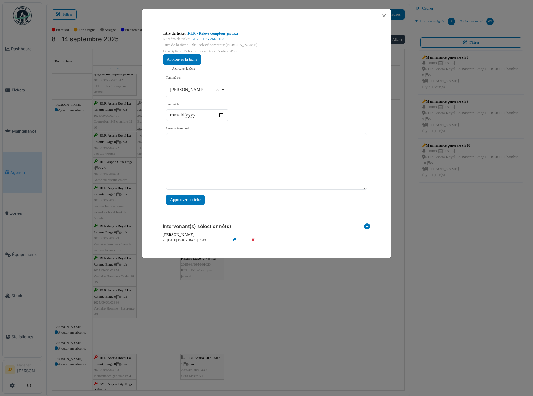
click at [224, 90] on div "[PERSON_NAME] Remove item" at bounding box center [197, 89] width 57 height 9
select select "****"
click at [218, 172] on textarea at bounding box center [266, 161] width 201 height 57
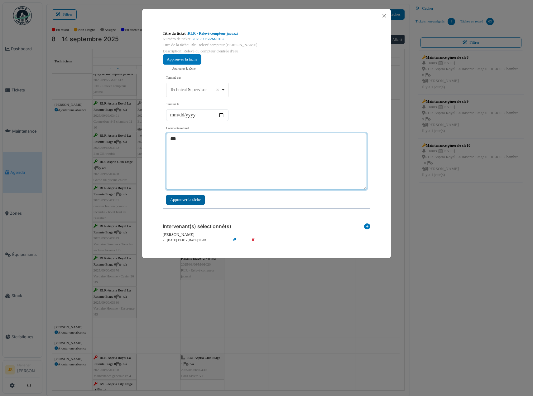
type textarea "***"
click at [197, 199] on div "Approuver la tâche" at bounding box center [185, 200] width 39 height 10
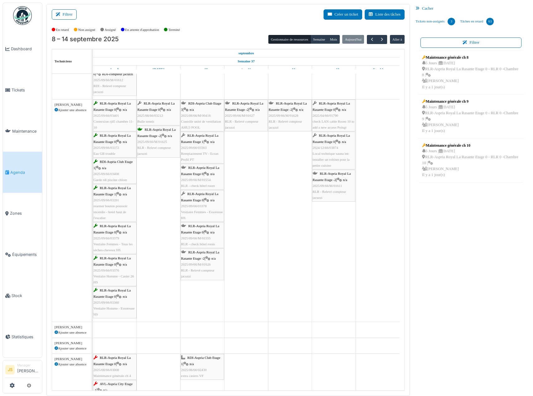
scroll to position [567, 0]
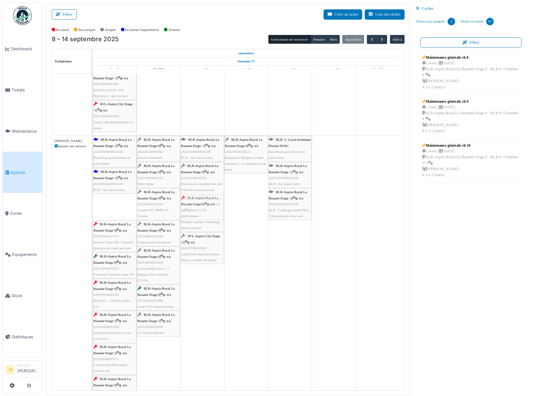
drag, startPoint x: 101, startPoint y: 208, endPoint x: 170, endPoint y: 207, distance: 68.9
click at [93, 207] on div "RLR-Aspria Royal La Rasante Etage -2 | n/a 2025/09/66/M/01624 BackWash grand ba…" at bounding box center [93, 385] width 0 height 499
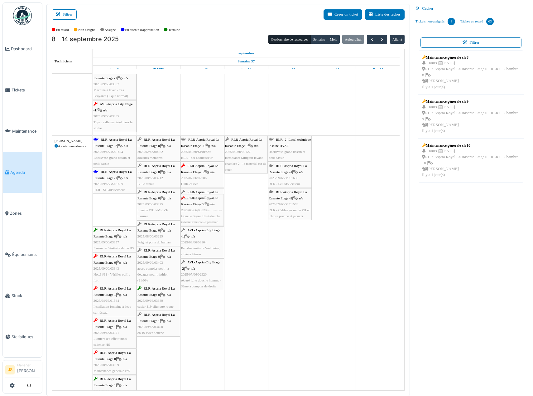
drag, startPoint x: 112, startPoint y: 206, endPoint x: 187, endPoint y: 206, distance: 75.5
click at [93, 206] on div "RLR-Aspria Royal La Rasante Etage -2 | n/a 2025/09/66/M/01624 BackWash grand ba…" at bounding box center [93, 372] width 0 height 473
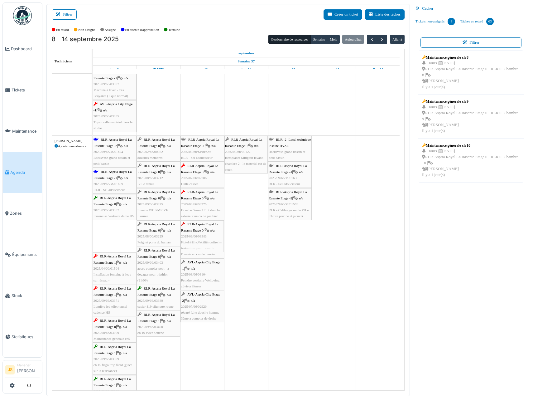
drag, startPoint x: 118, startPoint y: 240, endPoint x: 153, endPoint y: 238, distance: 35.3
click at [93, 240] on div "RLR-Aspria Royal La Rasante Etage -2 | n/a 2025/09/66/M/01624 BackWash grand ba…" at bounding box center [93, 356] width 0 height 441
drag, startPoint x: 124, startPoint y: 239, endPoint x: 181, endPoint y: 239, distance: 57.1
click at [93, 239] on div "RLR-Aspria Royal La Rasante Etage -2 | n/a 2025/09/66/M/01624 BackWash grand ba…" at bounding box center [93, 340] width 0 height 409
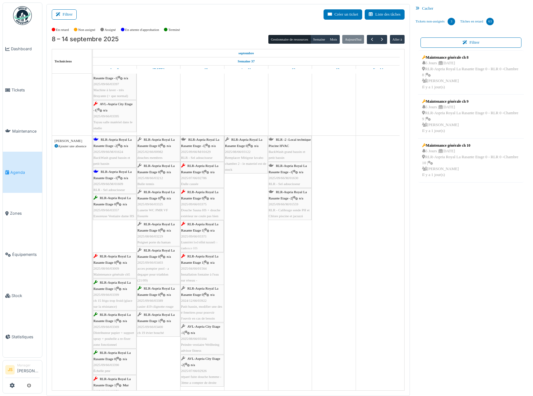
drag, startPoint x: 118, startPoint y: 238, endPoint x: 197, endPoint y: 236, distance: 78.6
click at [93, 237] on div "RLR-Aspria Royal La Rasante Etage -2 | n/a 2025/09/66/M/01624 BackWash grand ba…" at bounding box center [93, 324] width 0 height 377
drag, startPoint x: 121, startPoint y: 235, endPoint x: 208, endPoint y: 236, distance: 87.0
click at [93, 237] on div "RLR-Aspria Royal La Rasante Etage -2 | n/a 2025/09/66/M/01624 BackWash grand ba…" at bounding box center [93, 308] width 0 height 345
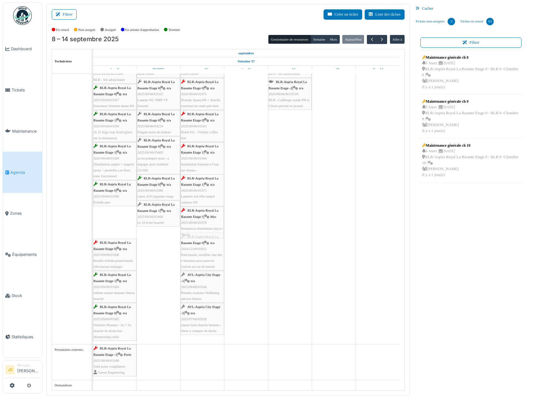
drag, startPoint x: 116, startPoint y: 218, endPoint x: 201, endPoint y: 218, distance: 84.5
click at [93, 219] on div "RLR-Aspria Royal La Rasante Etage -2 | n/a 2025/09/66/M/01624 BackWash grand ba…" at bounding box center [93, 185] width 0 height 318
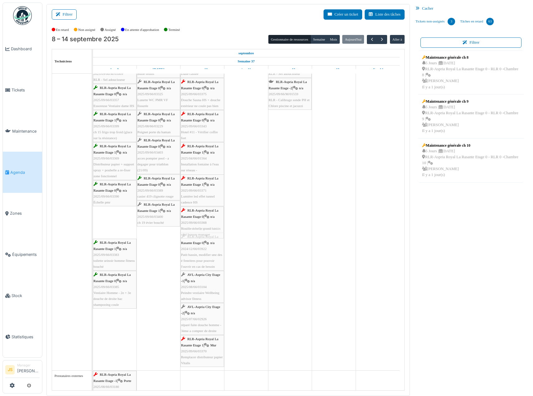
drag, startPoint x: 108, startPoint y: 217, endPoint x: 199, endPoint y: 221, distance: 91.1
click at [93, 221] on div "RLR-Aspria Royal La Rasante Etage -2 | n/a 2025/09/66/M/01624 BackWash grand ba…" at bounding box center [93, 198] width 0 height 345
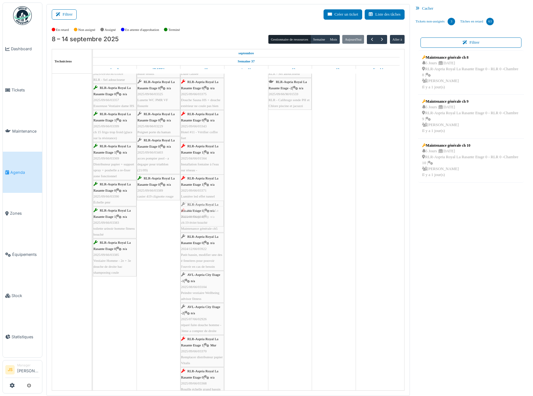
drag, startPoint x: 153, startPoint y: 215, endPoint x: 196, endPoint y: 211, distance: 43.5
click at [93, 211] on div "RLR-Aspria Royal La Rasante Etage -2 | n/a 2025/09/66/M/01624 BackWash grand ba…" at bounding box center [93, 214] width 0 height 377
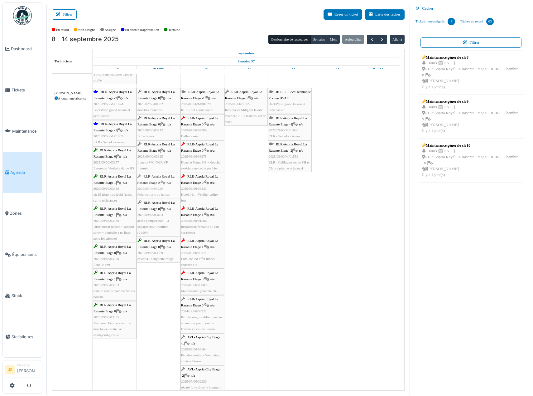
drag, startPoint x: 162, startPoint y: 191, endPoint x: 168, endPoint y: 189, distance: 5.8
click at [93, 189] on div "RLR-Aspria Royal La Rasante Etage -2 | n/a 2025/09/66/M/01624 BackWash grand ba…" at bounding box center [93, 289] width 0 height 403
drag, startPoint x: 165, startPoint y: 188, endPoint x: 199, endPoint y: 188, distance: 34.3
click at [93, 188] on div "RLR-Aspria Royal La Rasante Etage -2 | n/a 2025/09/66/M/01624 BackWash grand ba…" at bounding box center [93, 289] width 0 height 403
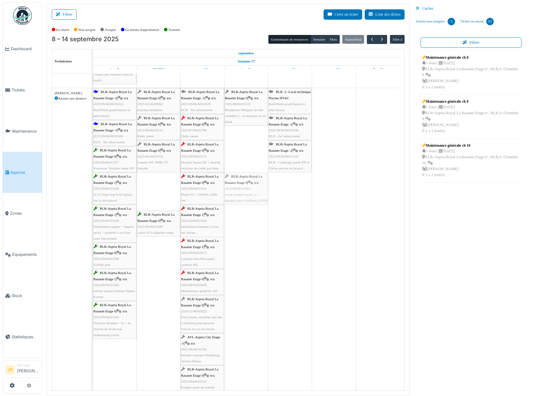
drag, startPoint x: 151, startPoint y: 192, endPoint x: 240, endPoint y: 190, distance: 88.9
click at [93, 190] on div "RLR-Aspria Royal La Rasante Etage -2 | n/a 2025/09/66/M/01624 BackWash grand ba…" at bounding box center [93, 302] width 0 height 429
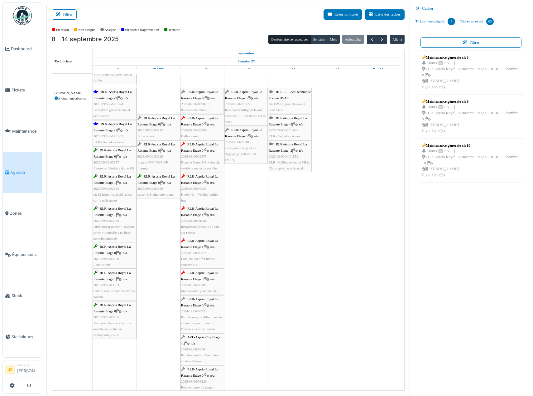
drag, startPoint x: 158, startPoint y: 103, endPoint x: 201, endPoint y: 100, distance: 42.8
click at [93, 100] on div "RLR-Aspria Royal La Rasante Etage -2 | n/a 2025/09/66/M/01624 BackWash grand ba…" at bounding box center [93, 302] width 0 height 429
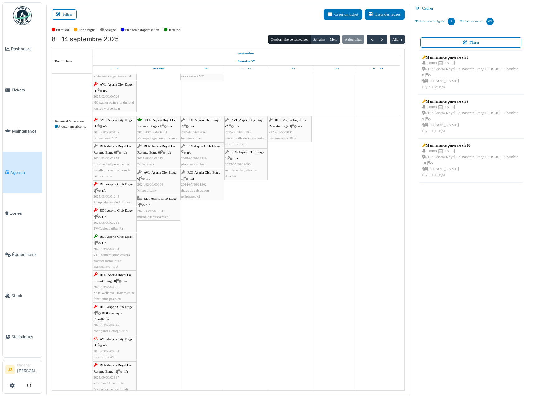
scroll to position [765, 0]
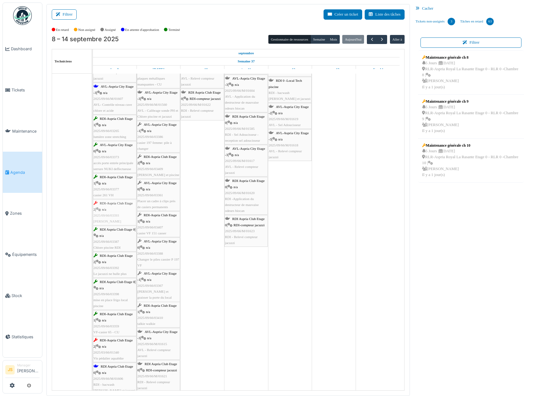
drag, startPoint x: 111, startPoint y: 212, endPoint x: 107, endPoint y: 214, distance: 4.2
click at [93, 214] on div "AVL-Aspria City Etage -2 | n/a 2025/09/66/M/01608 AVL - Sel Adoucisseur RDI-Asp…" at bounding box center [93, 256] width 0 height 464
drag, startPoint x: 105, startPoint y: 213, endPoint x: 146, endPoint y: 220, distance: 41.7
click at [93, 220] on div "AVL-Aspria City Etage -2 | n/a 2025/09/66/M/01608 AVL - Sel Adoucisseur RDI-Asp…" at bounding box center [93, 256] width 0 height 464
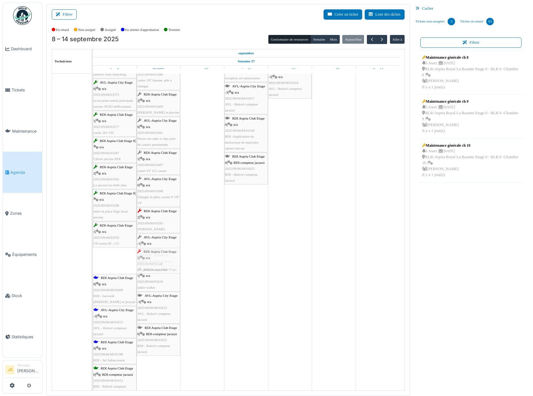
drag, startPoint x: 112, startPoint y: 265, endPoint x: 153, endPoint y: 266, distance: 40.9
click at [93, 266] on div "AVL-Aspria City Etage -2 | n/a 2025/09/66/M/01608 AVL - Sel Adoucisseur RDI-Asp…" at bounding box center [93, 180] width 0 height 437
